Goal: Download file/media

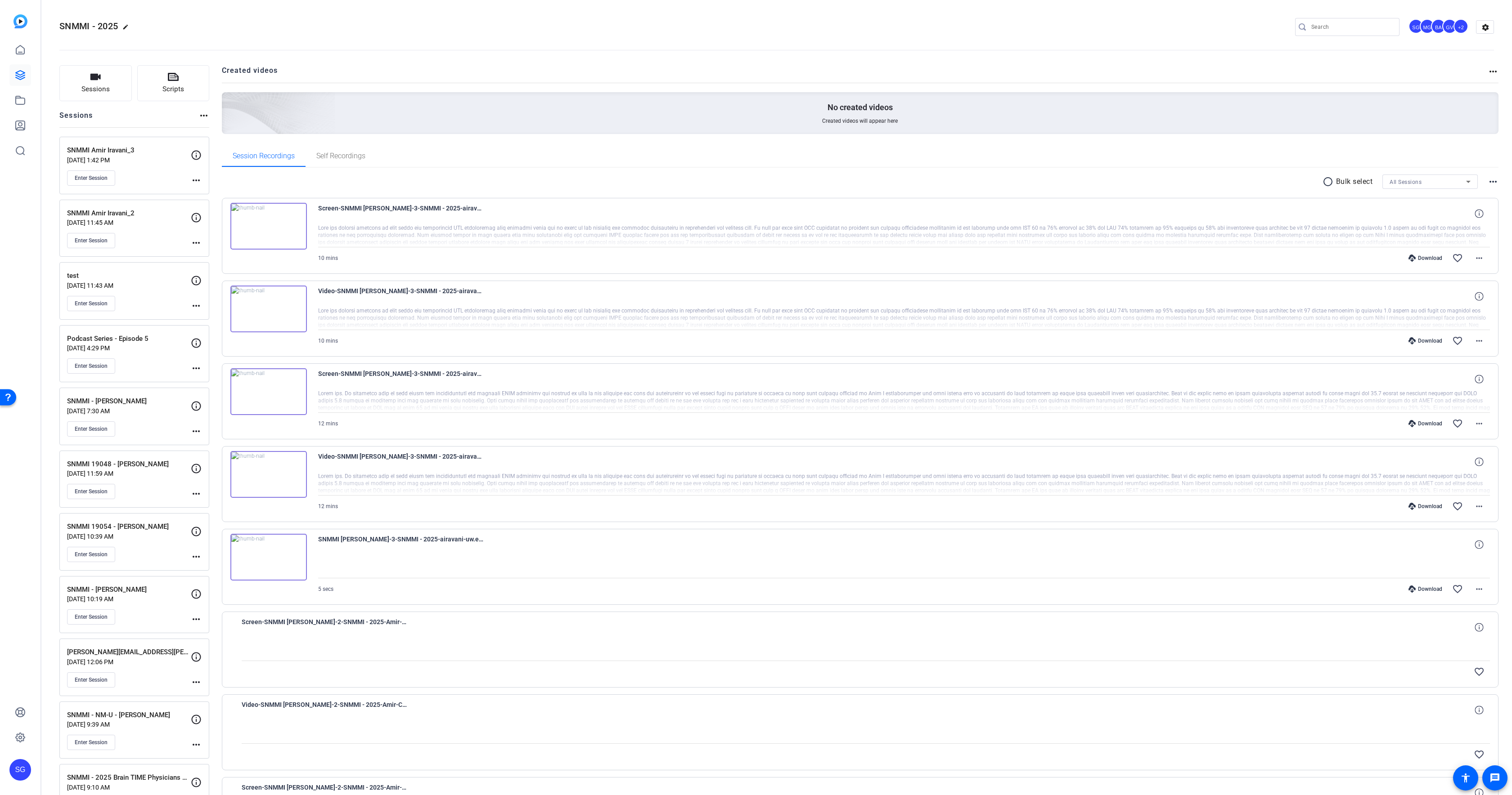
click at [136, 219] on p "[DATE] 11:45 AM" at bounding box center [129, 222] width 123 height 7
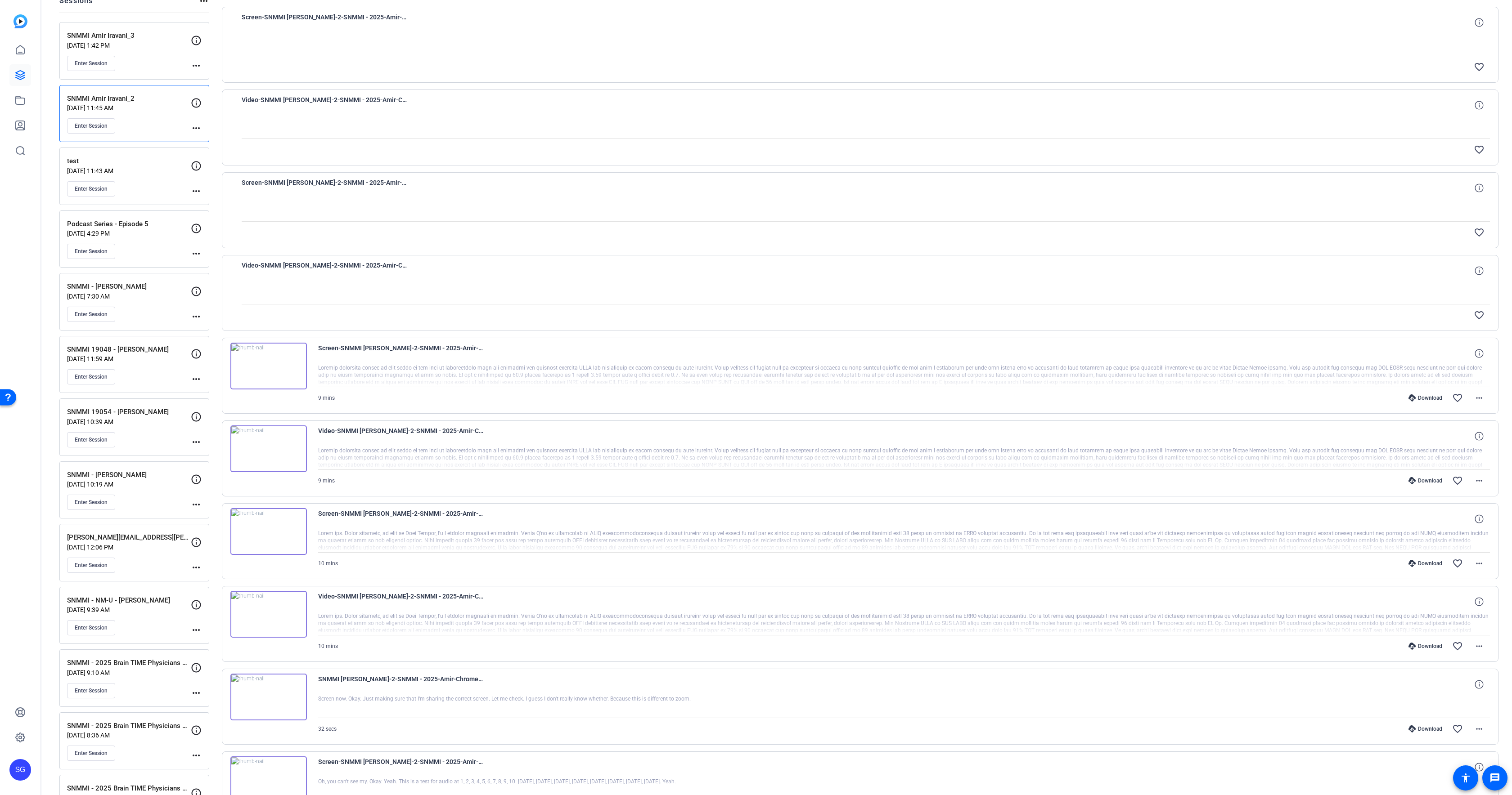
scroll to position [181, 0]
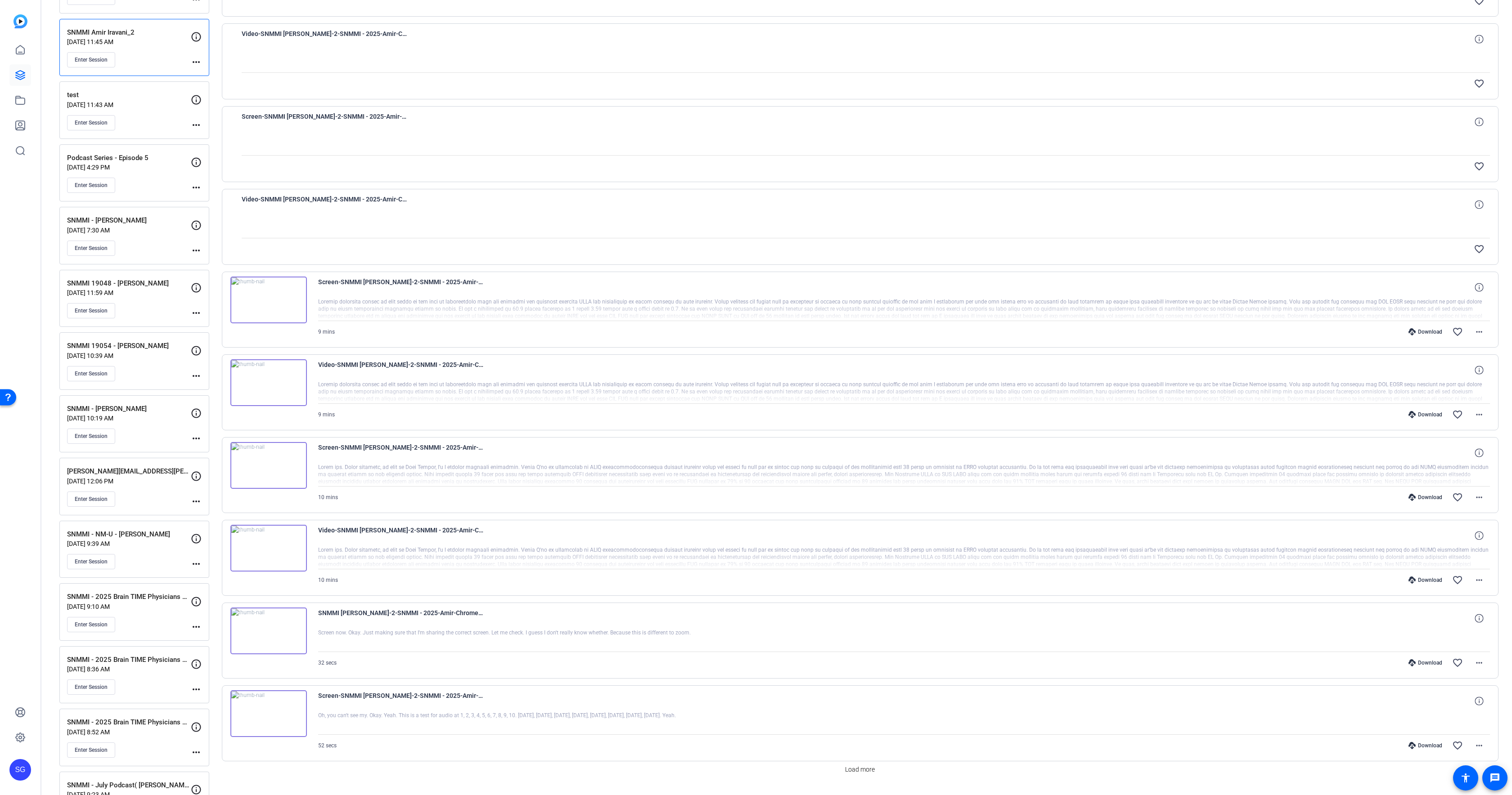
click at [1419, 335] on div "Download" at bounding box center [1425, 332] width 43 height 7
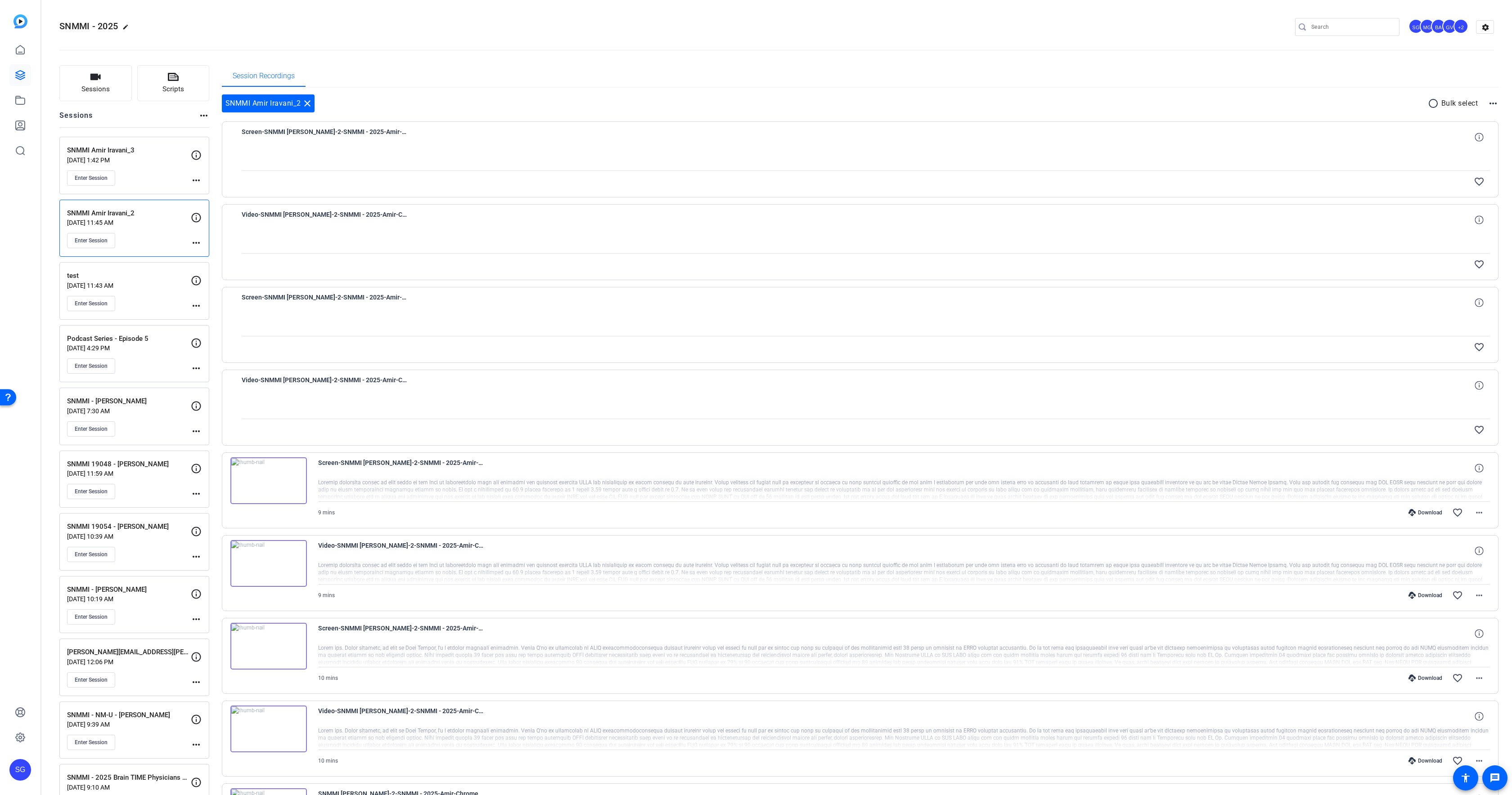
click at [1438, 106] on mat-icon "radio_button_unchecked" at bounding box center [1434, 103] width 14 height 11
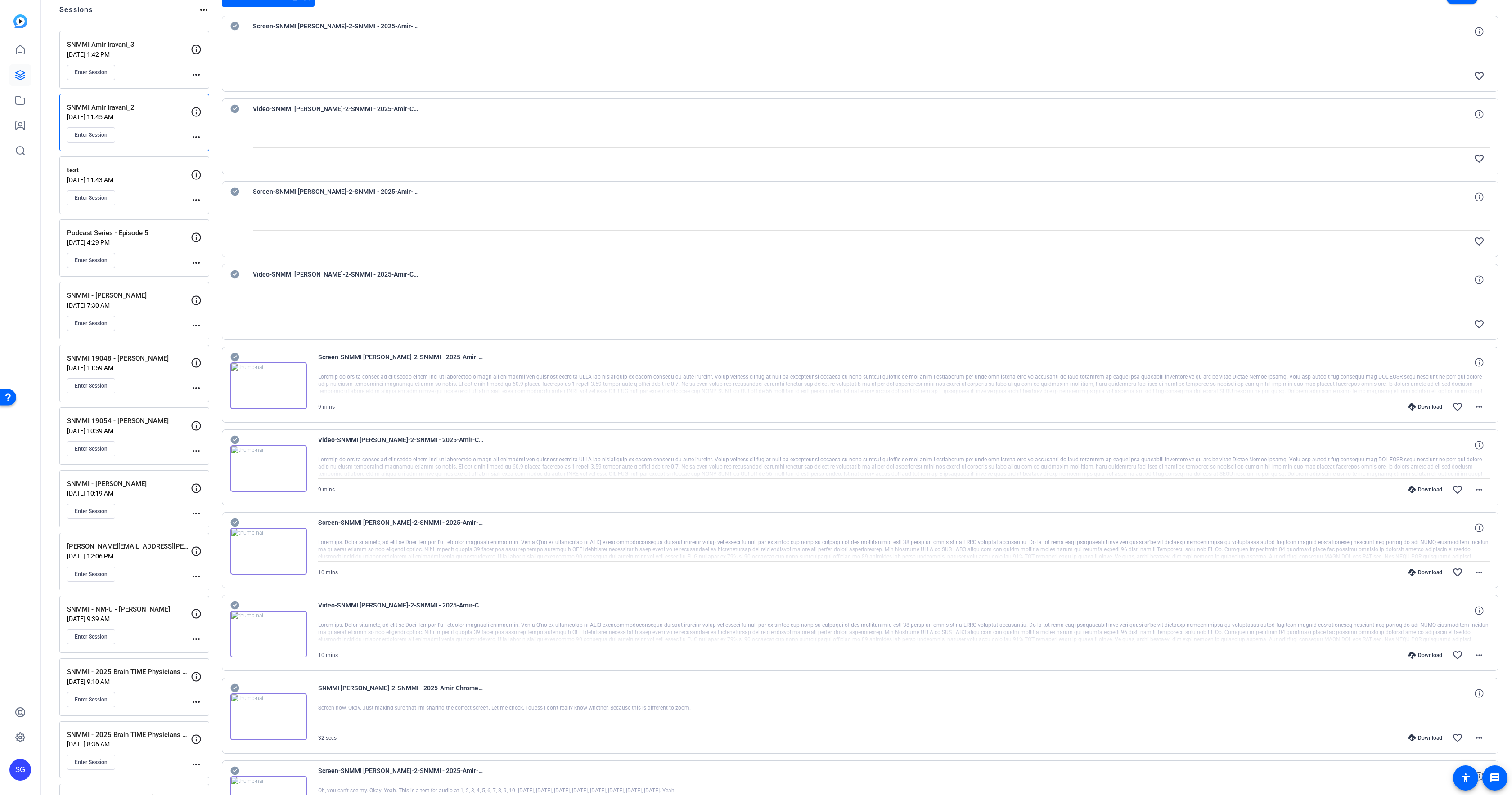
scroll to position [477, 0]
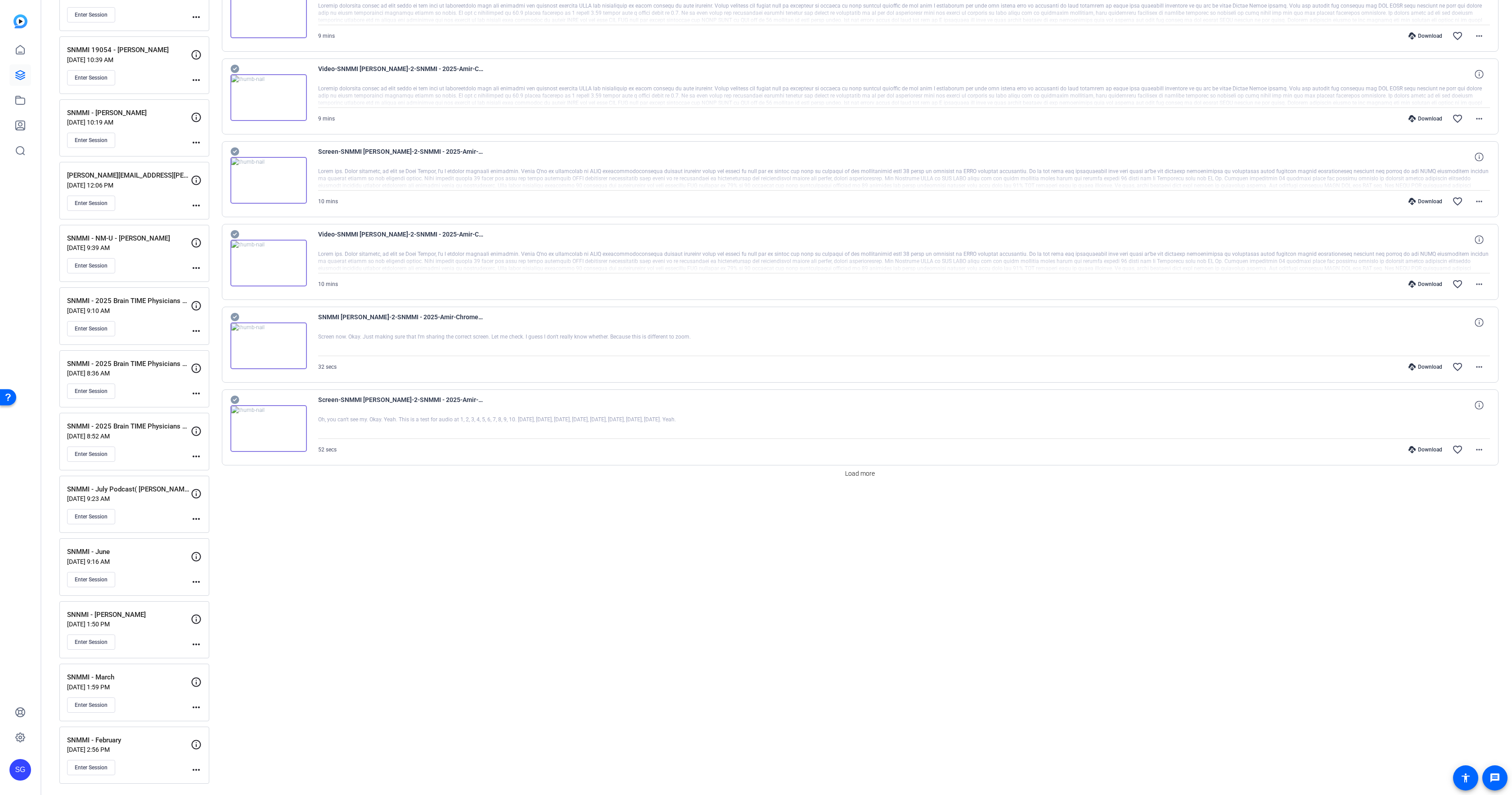
click at [234, 71] on icon at bounding box center [235, 69] width 9 height 9
click at [233, 150] on icon at bounding box center [235, 152] width 9 height 9
click at [235, 226] on div "Video-SNMMI [PERSON_NAME]-2-SNMMI - 2025-Amir-Chrome-2025-09-03-20-15-18-903-0 …" at bounding box center [860, 262] width 1277 height 76
click at [236, 234] on icon at bounding box center [235, 234] width 9 height 9
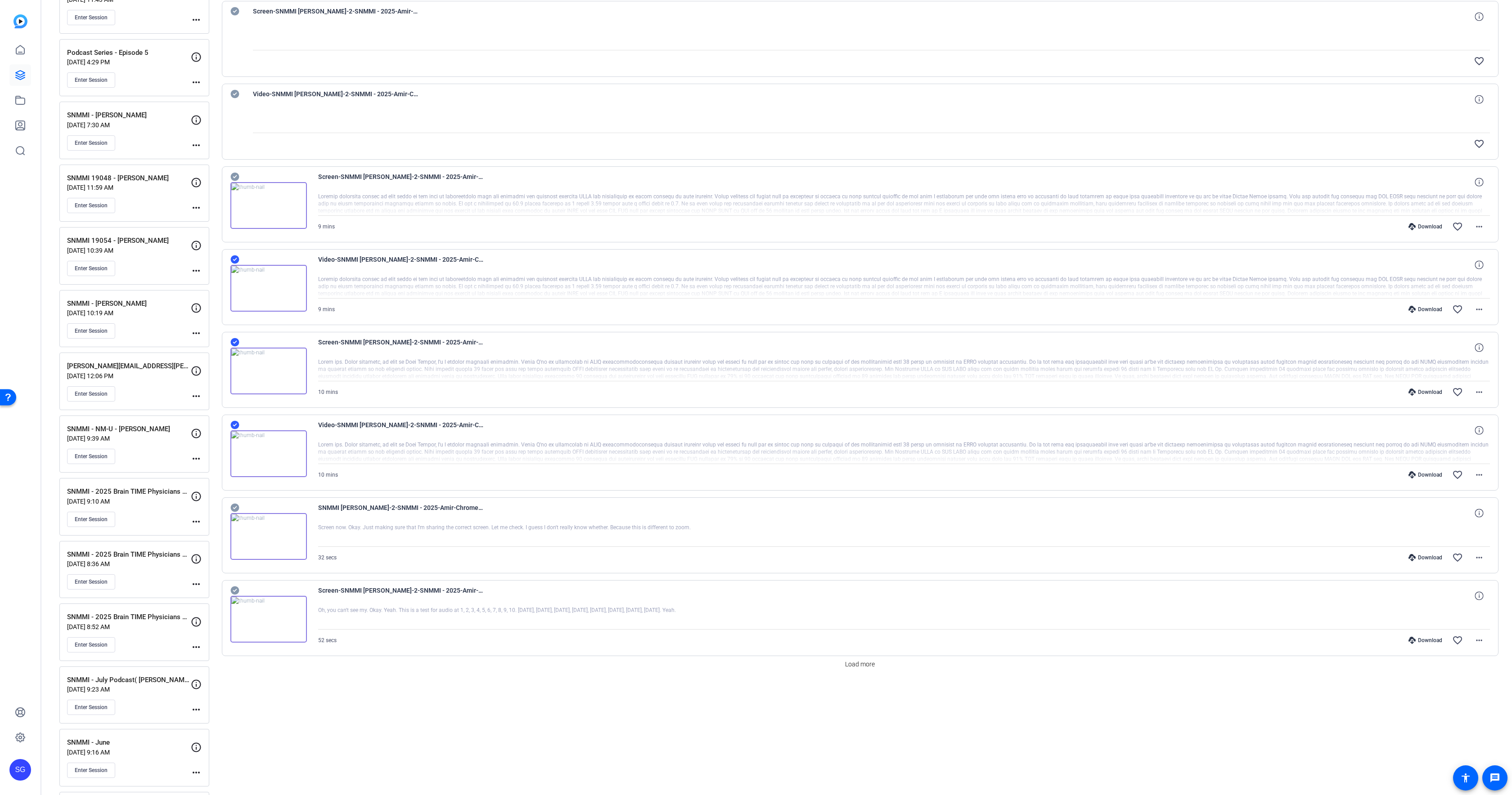
scroll to position [0, 0]
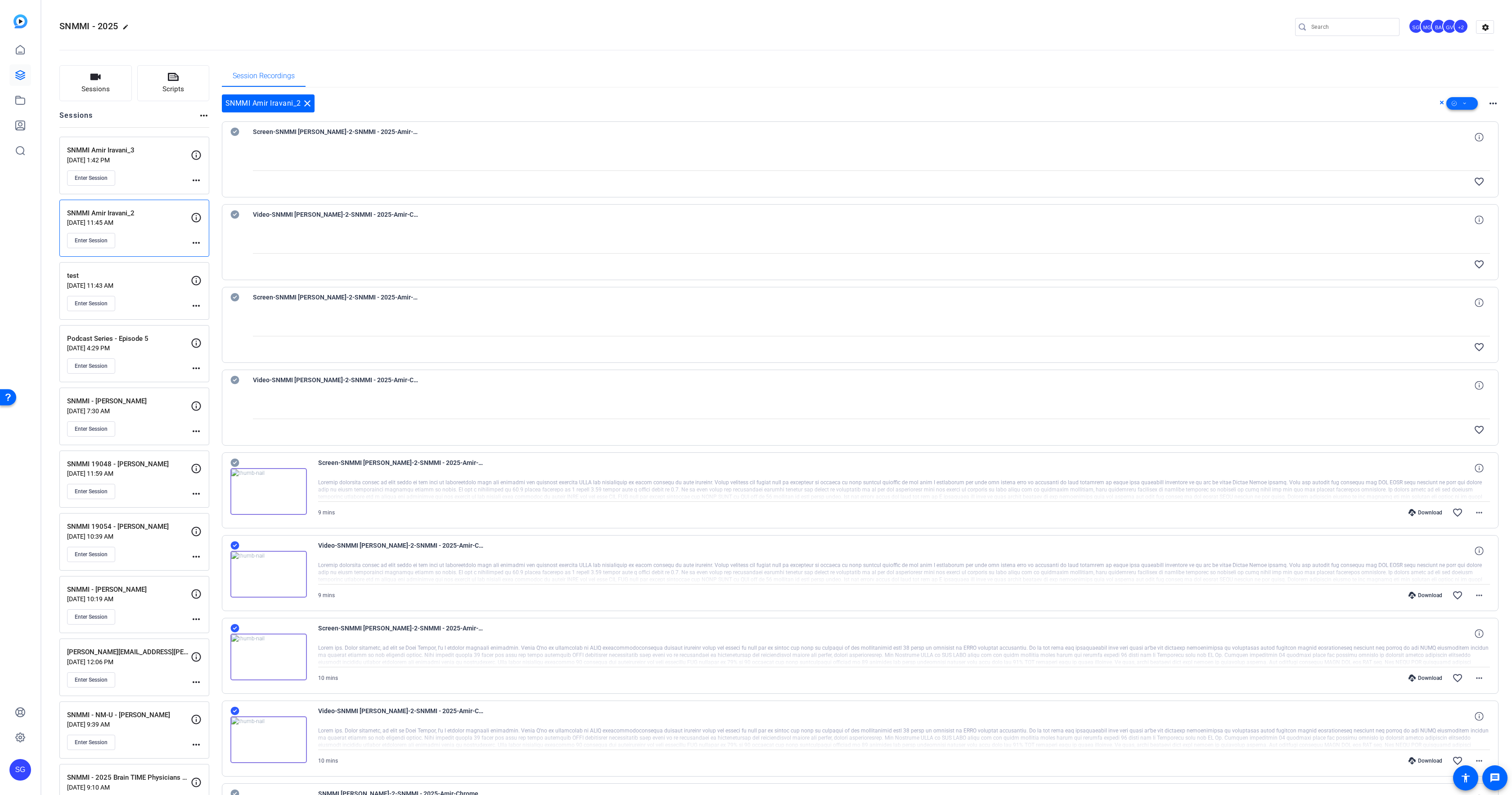
click at [1466, 101] on icon at bounding box center [1465, 104] width 5 height 11
drag, startPoint x: 1475, startPoint y: 149, endPoint x: 1414, endPoint y: 151, distance: 61.0
click at [1475, 150] on span "Download MP4" at bounding box center [1477, 151] width 48 height 11
drag, startPoint x: 236, startPoint y: 462, endPoint x: 431, endPoint y: 446, distance: 195.7
click at [236, 462] on icon at bounding box center [235, 463] width 9 height 9
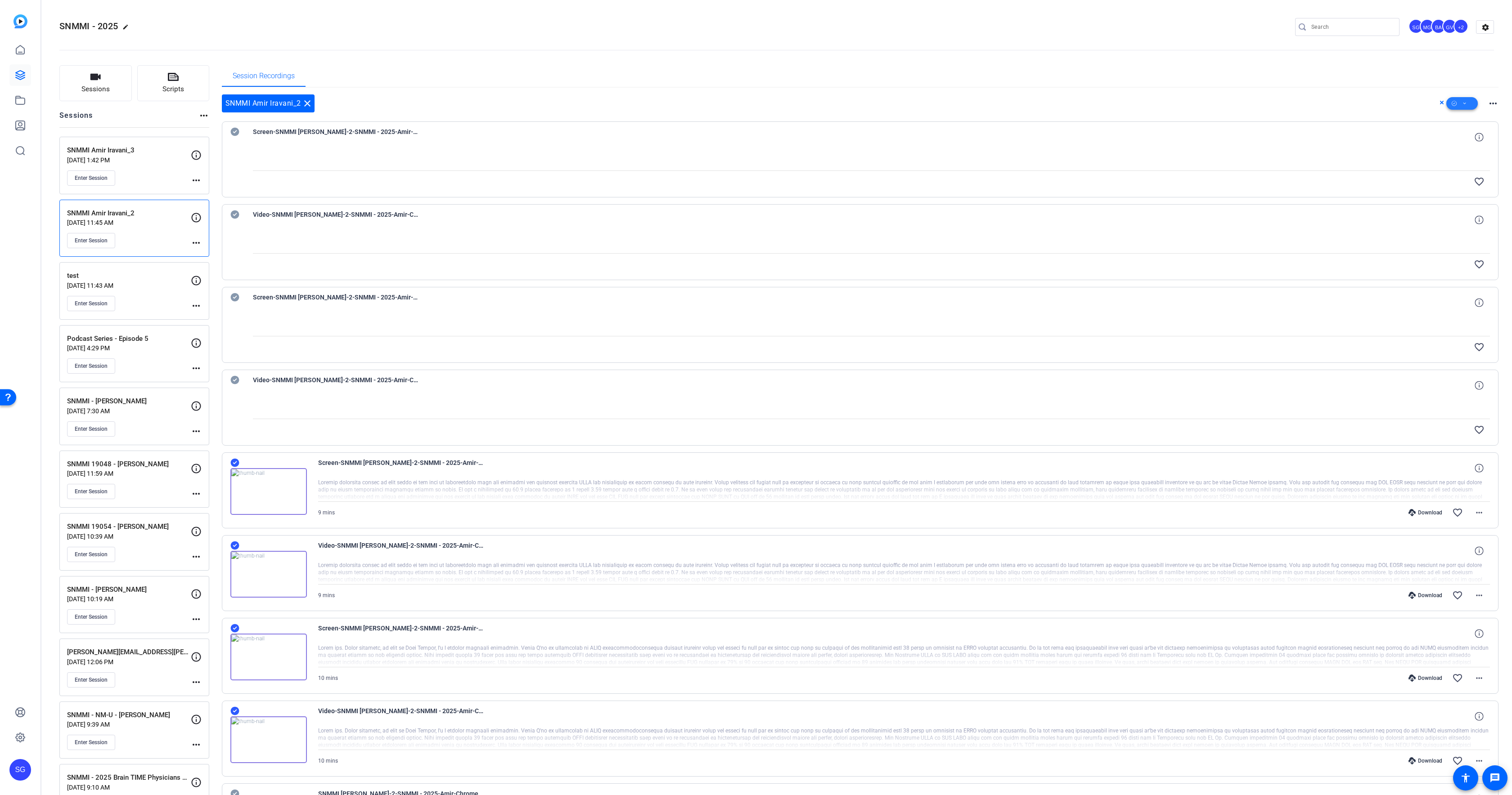
click at [1469, 105] on span at bounding box center [1462, 103] width 32 height 22
click at [1463, 149] on span "Download MP4" at bounding box center [1477, 151] width 48 height 11
click at [144, 168] on div "SNMMI Amir Iravani_3 [DATE] 1:42 PM Enter Session" at bounding box center [129, 165] width 123 height 41
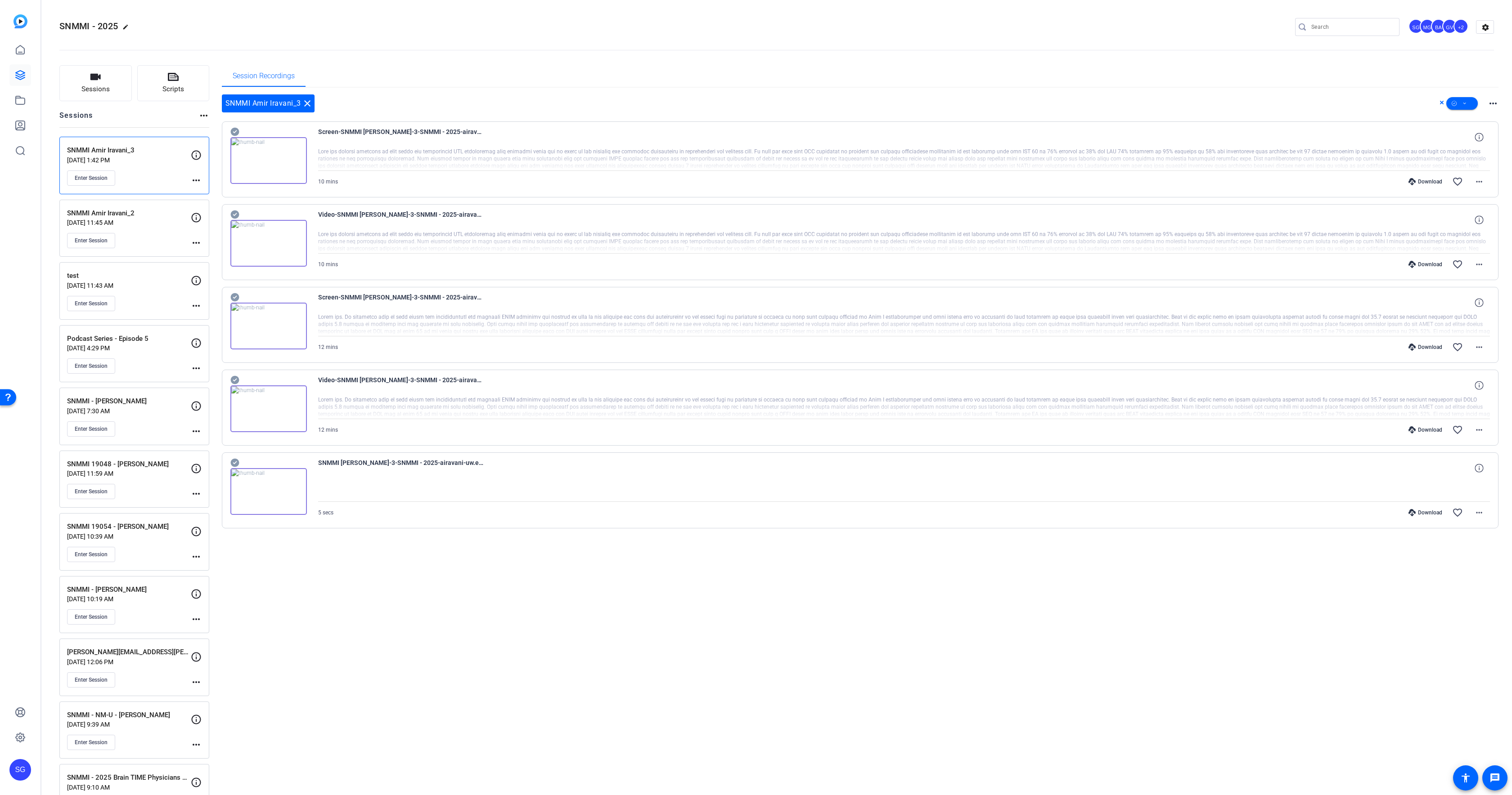
click at [235, 379] on icon at bounding box center [235, 380] width 9 height 9
click at [238, 296] on icon at bounding box center [235, 298] width 9 height 9
click at [239, 215] on div at bounding box center [269, 238] width 76 height 58
drag, startPoint x: 235, startPoint y: 213, endPoint x: 238, endPoint y: 194, distance: 19.2
click at [235, 213] on icon at bounding box center [235, 214] width 9 height 9
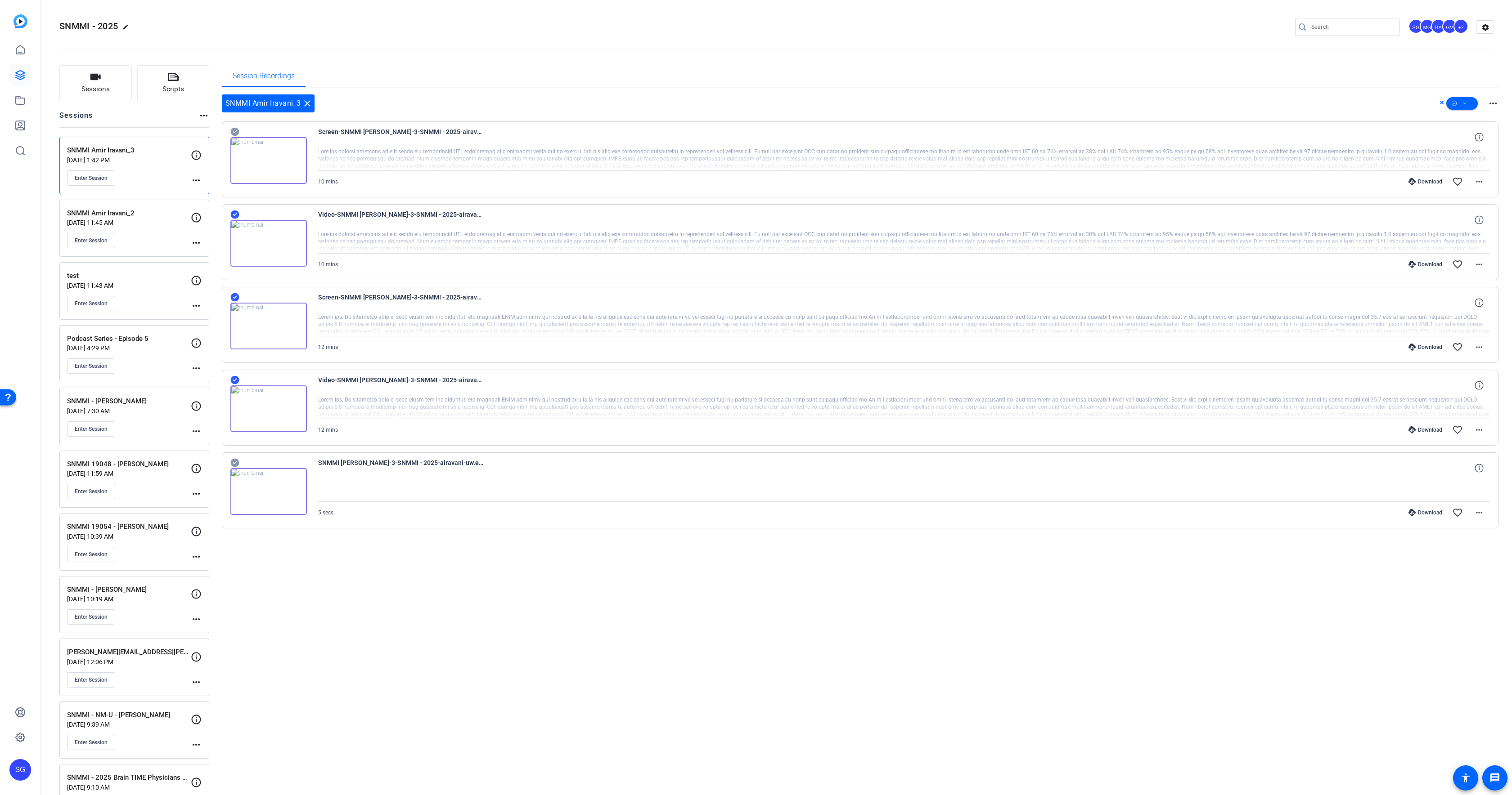
click at [234, 131] on icon at bounding box center [235, 131] width 9 height 9
click at [1462, 101] on button at bounding box center [1462, 104] width 32 height 13
click at [1467, 154] on span "Download MP4" at bounding box center [1477, 151] width 48 height 11
click at [134, 219] on p "[DATE] 11:45 AM" at bounding box center [129, 222] width 123 height 7
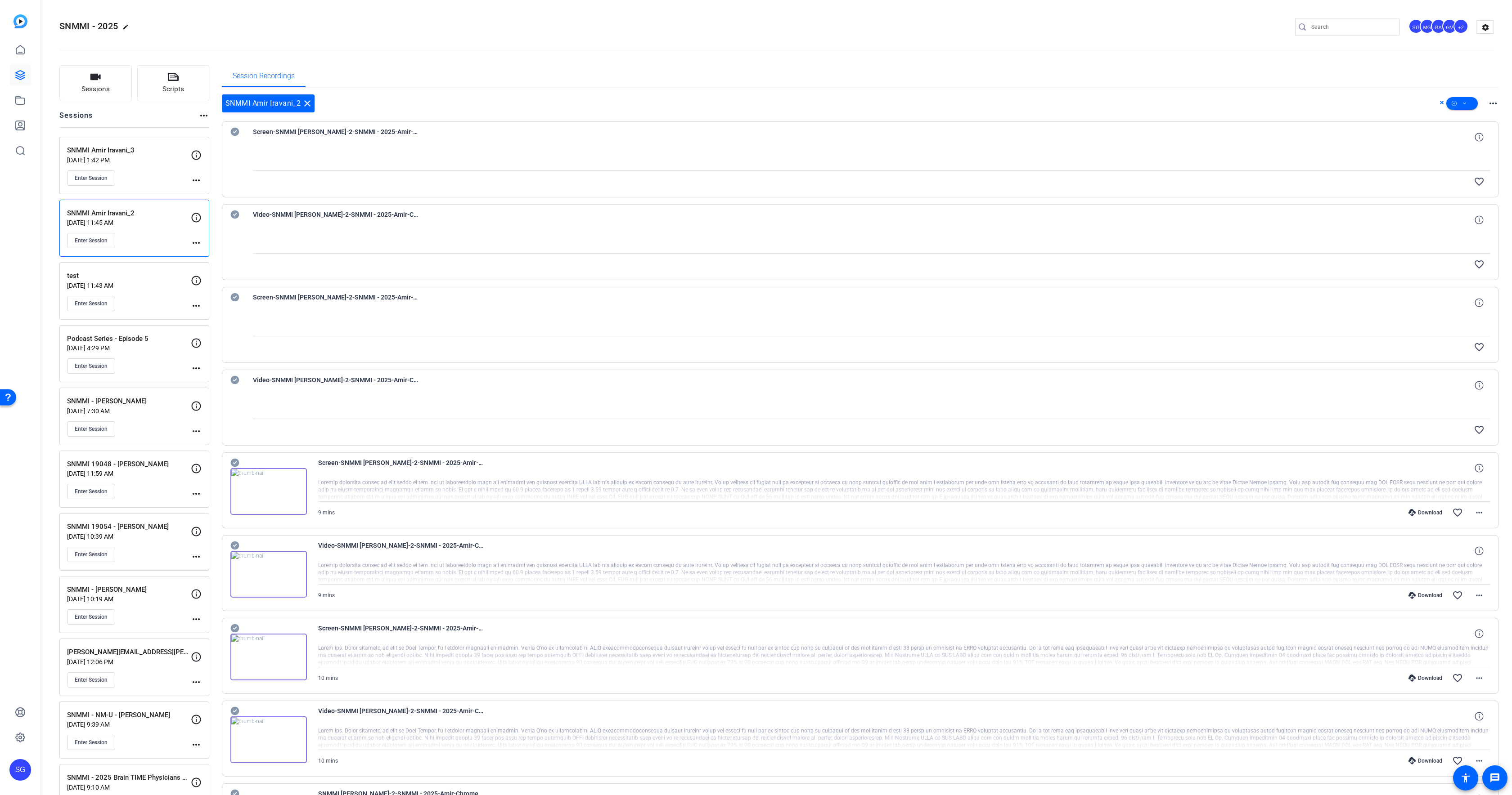
click at [136, 273] on p "test" at bounding box center [129, 276] width 123 height 11
